Goal: Task Accomplishment & Management: Manage account settings

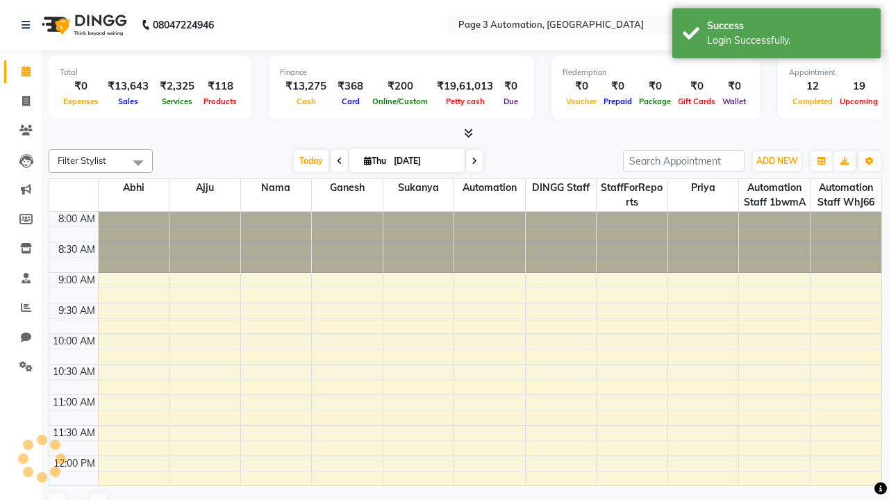
select select "en"
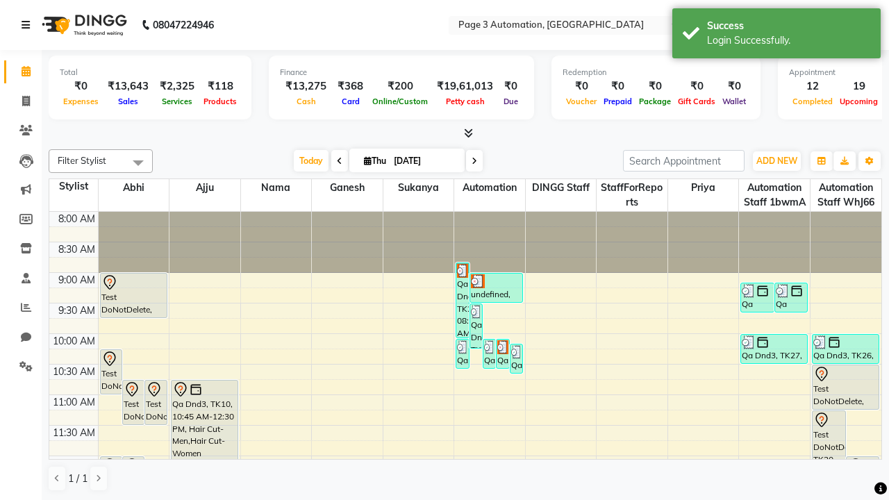
click at [28, 25] on icon at bounding box center [26, 25] width 8 height 10
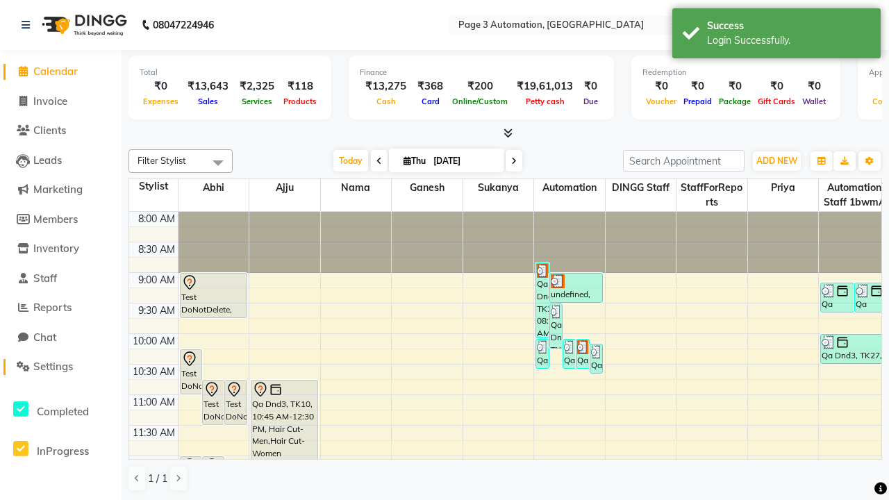
click at [60, 367] on span "Settings" at bounding box center [53, 366] width 40 height 13
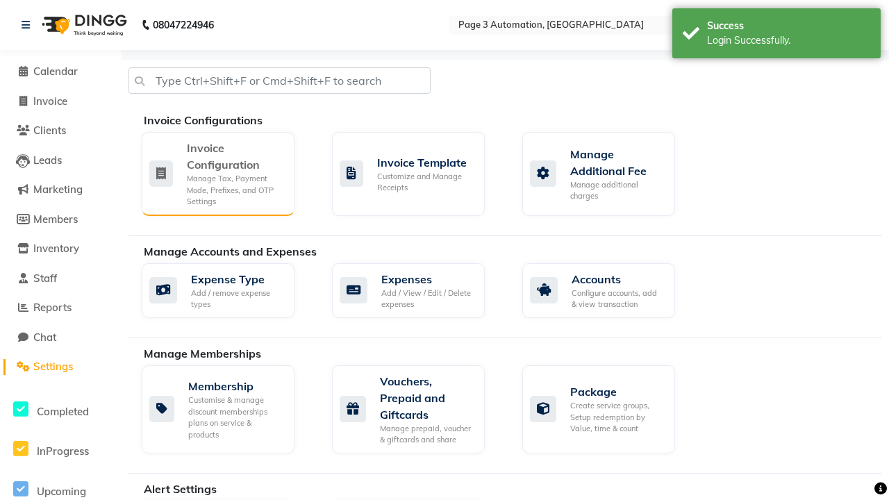
click at [217, 173] on div "Manage Tax, Payment Mode, Prefixes, and OTP Settings" at bounding box center [235, 190] width 96 height 35
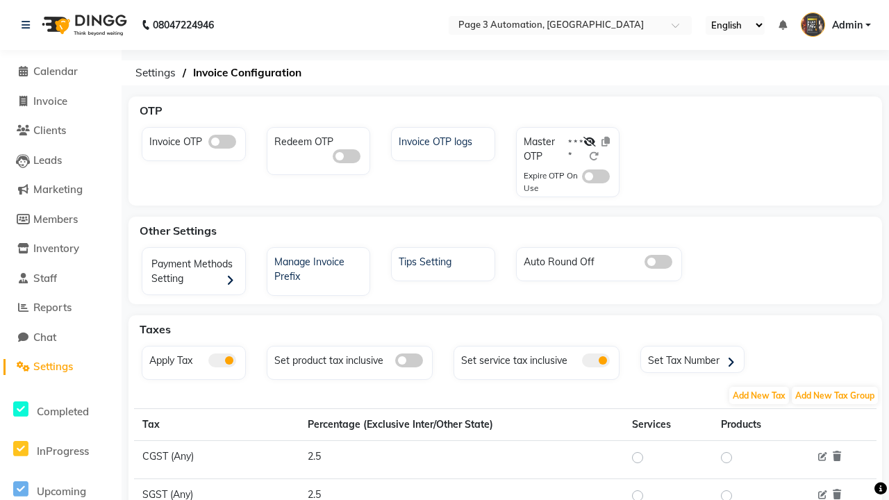
click at [221, 360] on span at bounding box center [222, 360] width 28 height 14
click at [208, 362] on input "checkbox" at bounding box center [208, 362] width 0 height 0
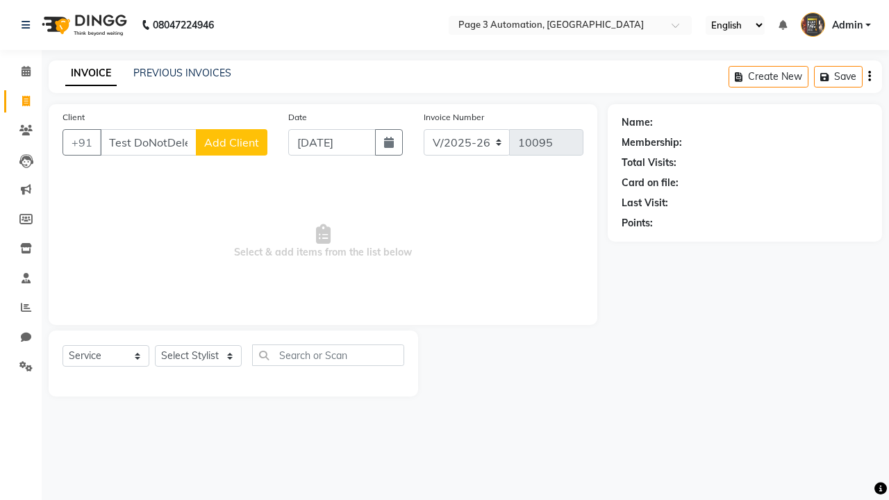
select select "2774"
select select "service"
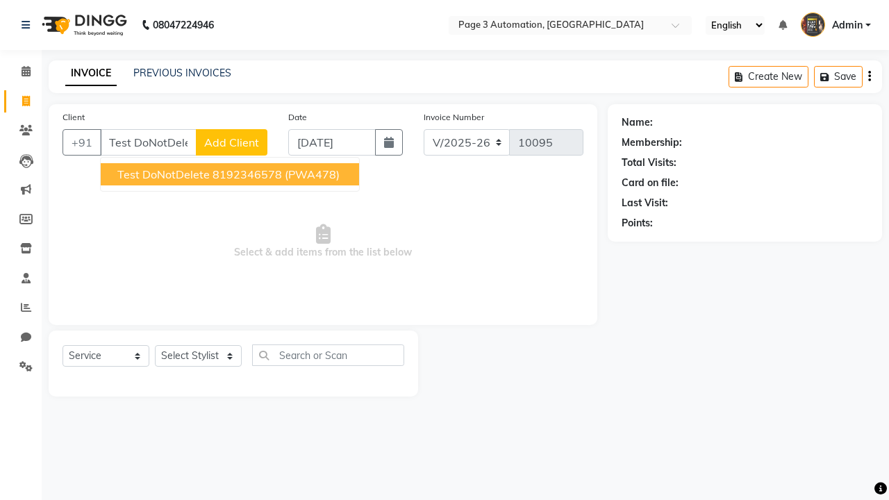
click at [231, 174] on ngb-highlight "8192346578" at bounding box center [246, 174] width 69 height 14
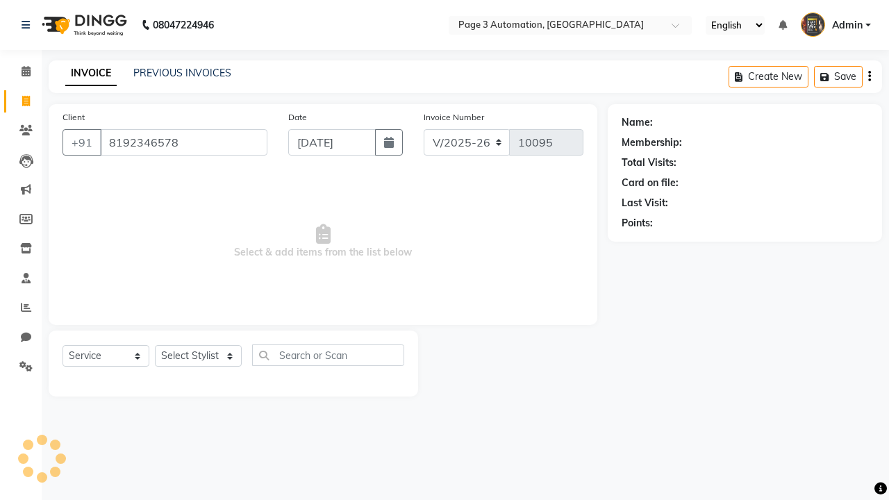
type input "8192346578"
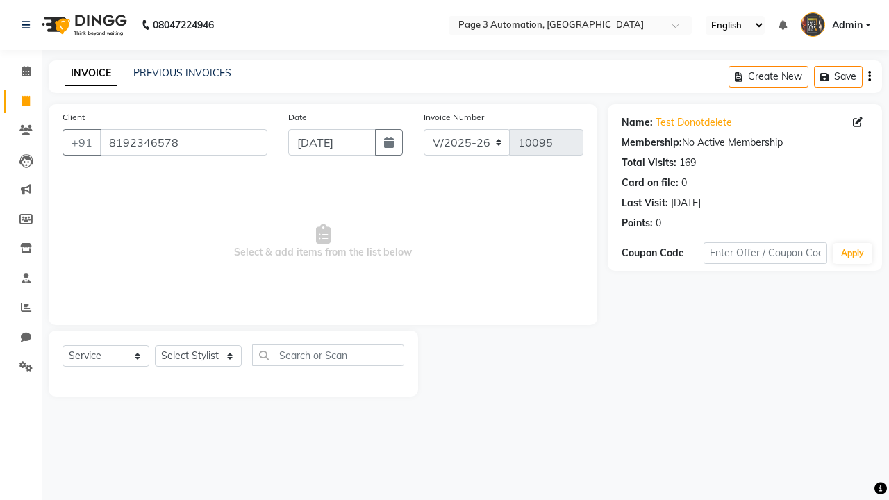
select select "712"
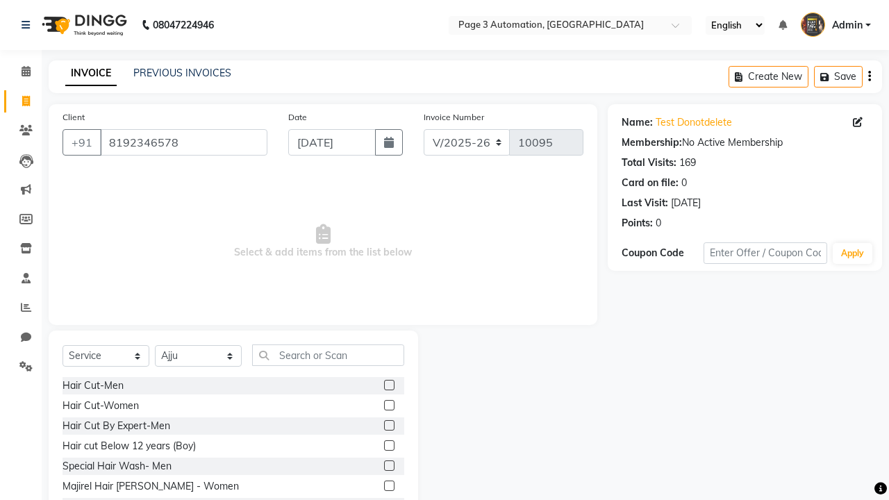
click at [388, 426] on label at bounding box center [389, 425] width 10 height 10
click at [388, 426] on input "checkbox" at bounding box center [388, 425] width 9 height 9
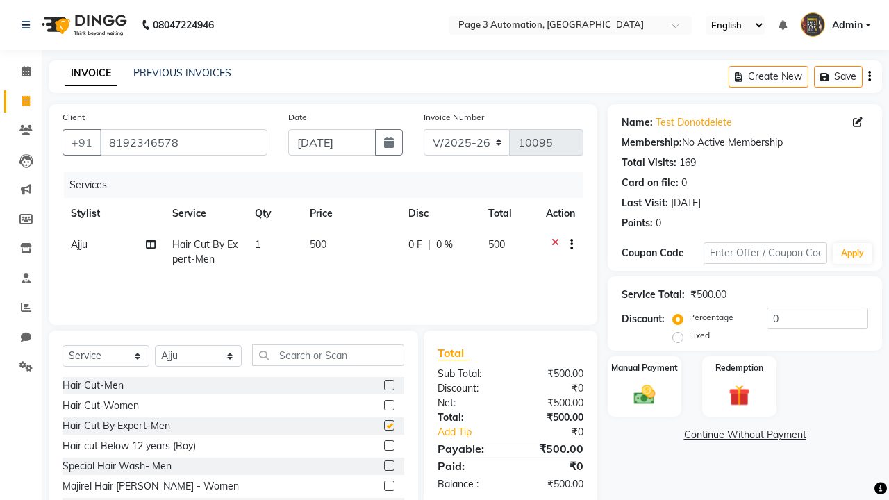
checkbox input "false"
click at [28, 25] on icon at bounding box center [26, 25] width 8 height 10
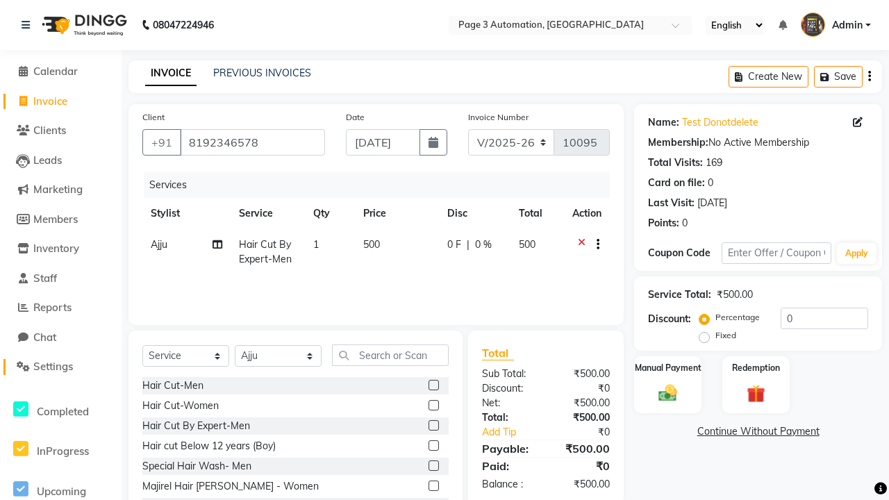
click at [60, 367] on span "Settings" at bounding box center [53, 366] width 40 height 13
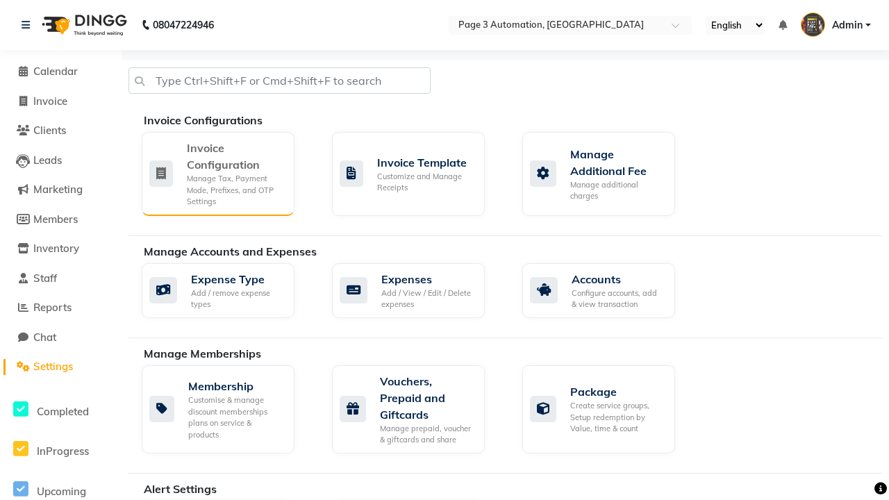
click at [217, 173] on div "Manage Tax, Payment Mode, Prefixes, and OTP Settings" at bounding box center [235, 190] width 96 height 35
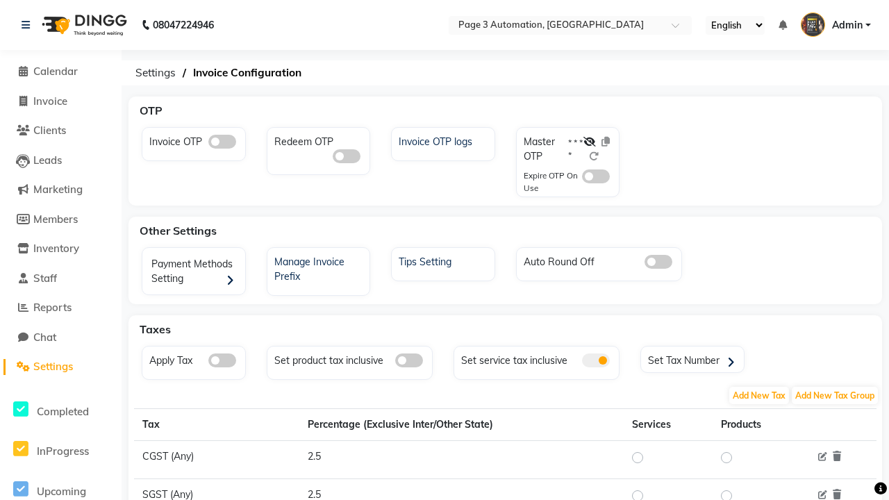
click at [221, 360] on span at bounding box center [222, 360] width 28 height 14
click at [208, 362] on input "checkbox" at bounding box center [208, 362] width 0 height 0
